Goal: Navigation & Orientation: Find specific page/section

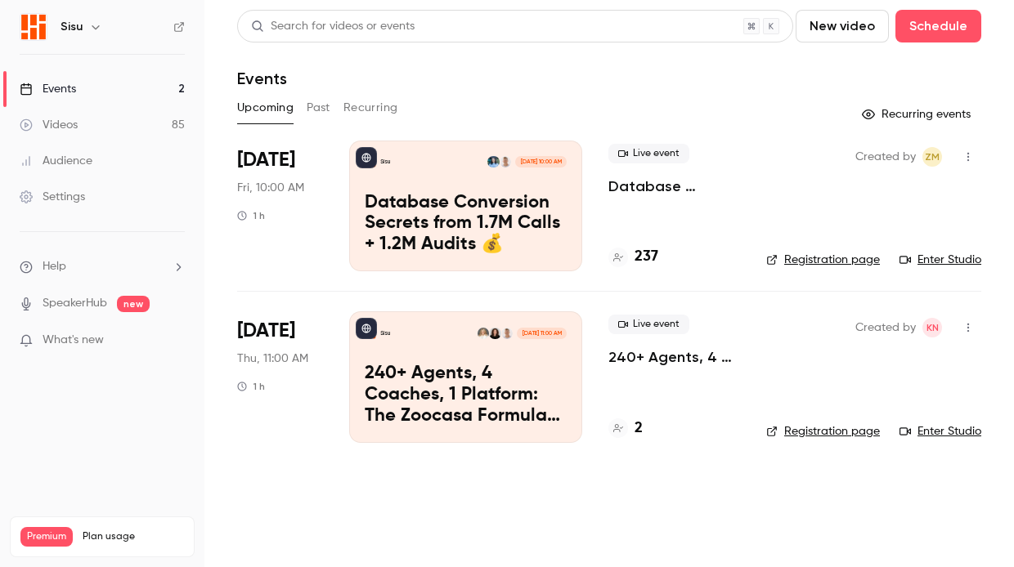
click at [830, 256] on link "Registration page" at bounding box center [823, 260] width 114 height 16
click at [55, 204] on div "Settings" at bounding box center [52, 197] width 65 height 16
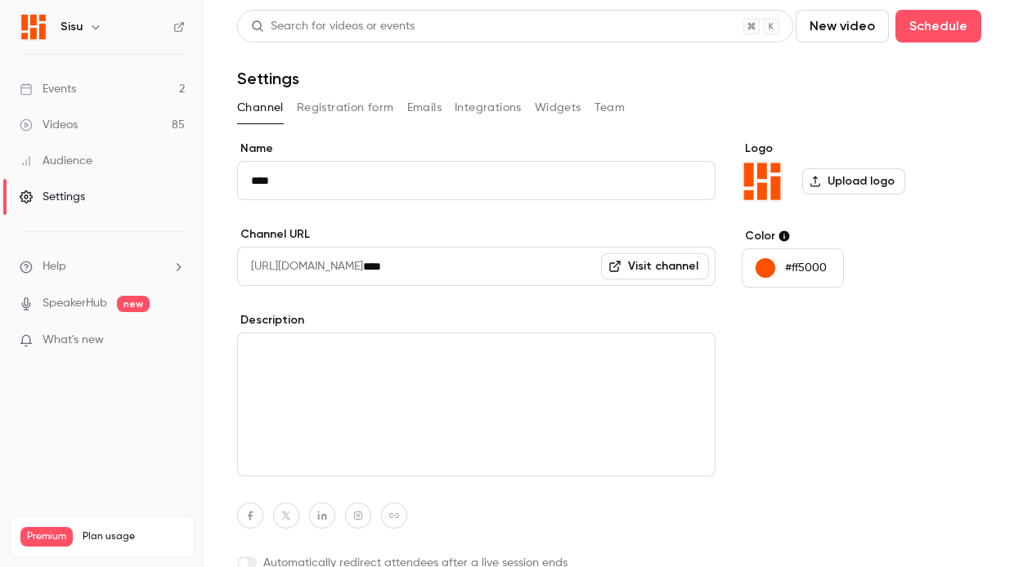
click at [407, 108] on button "Emails" at bounding box center [424, 108] width 34 height 26
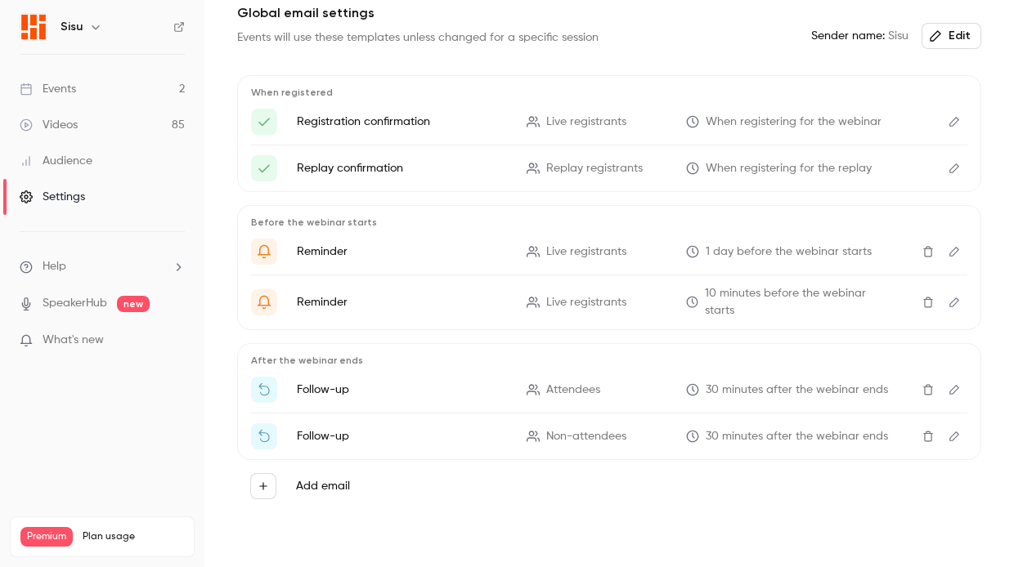
scroll to position [164, 0]
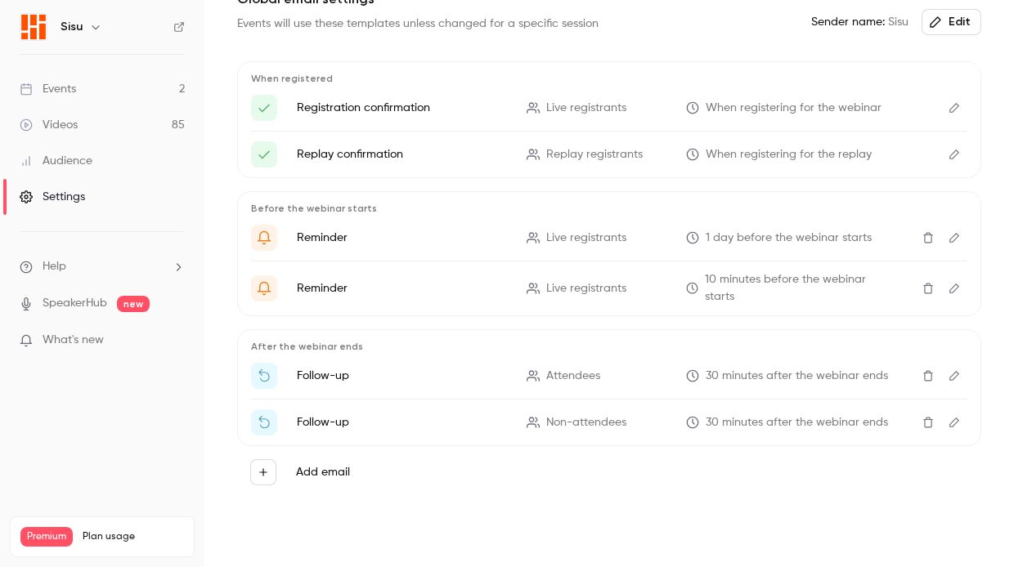
click at [96, 85] on link "Events 2" at bounding box center [102, 89] width 204 height 36
